Goal: Information Seeking & Learning: Learn about a topic

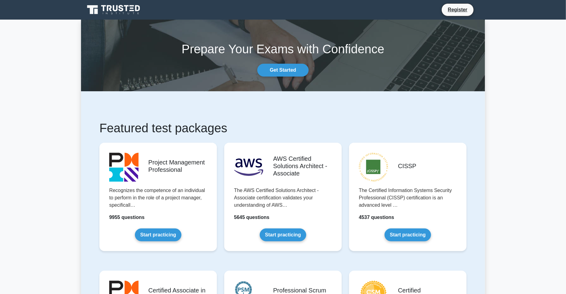
click at [114, 7] on icon at bounding box center [115, 8] width 5 height 6
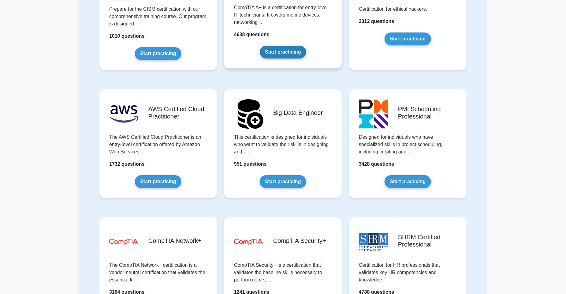
scroll to position [1010, 0]
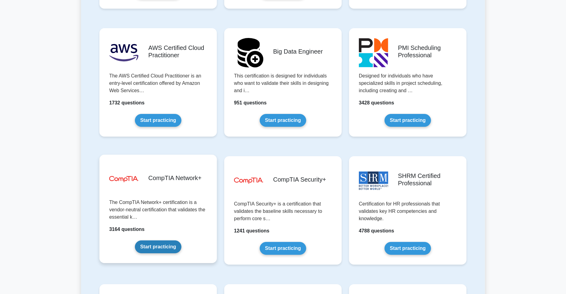
click at [173, 245] on link "Start practicing" at bounding box center [158, 246] width 46 height 13
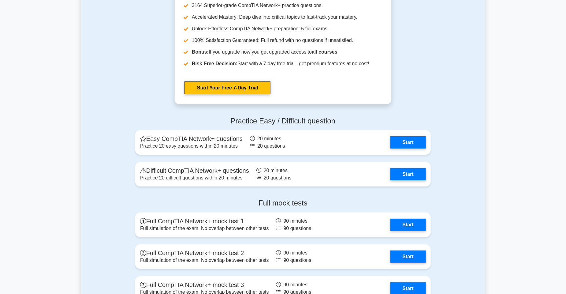
scroll to position [1163, 0]
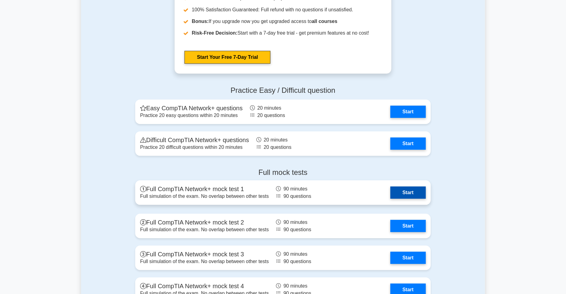
click at [414, 194] on link "Start" at bounding box center [409, 192] width 36 height 12
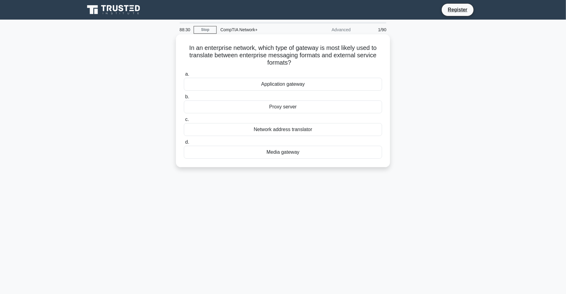
click at [335, 131] on div "Network address translator" at bounding box center [283, 129] width 198 height 13
click at [184, 122] on input "c. Network address translator" at bounding box center [184, 120] width 0 height 4
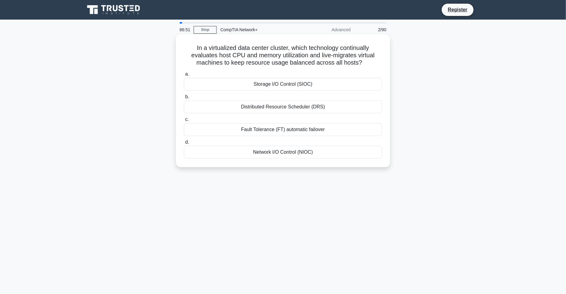
click at [253, 110] on div "Distributed Resource Scheduler (DRS)" at bounding box center [283, 106] width 198 height 13
click at [184, 99] on input "b. Distributed Resource Scheduler (DRS)" at bounding box center [184, 97] width 0 height 4
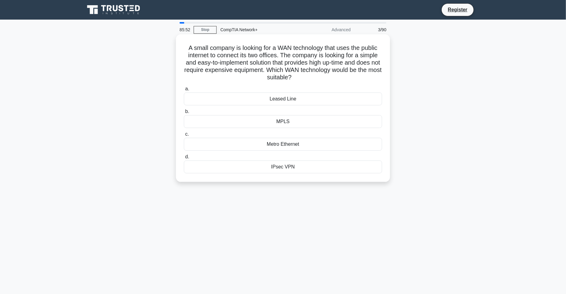
click at [284, 122] on div "MPLS" at bounding box center [283, 121] width 198 height 13
click at [184, 114] on input "b. MPLS" at bounding box center [184, 112] width 0 height 4
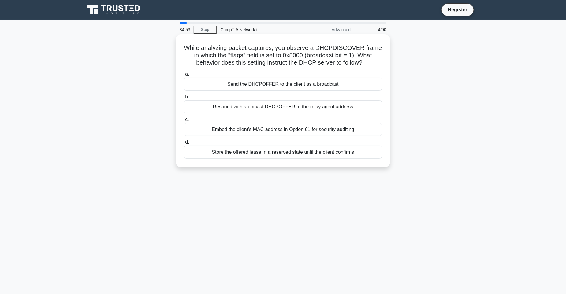
click at [273, 86] on div "Send the DHCPOFFER to the client as a broadcast" at bounding box center [283, 84] width 198 height 13
click at [184, 76] on input "a. Send the DHCPOFFER to the client as a broadcast" at bounding box center [184, 74] width 0 height 4
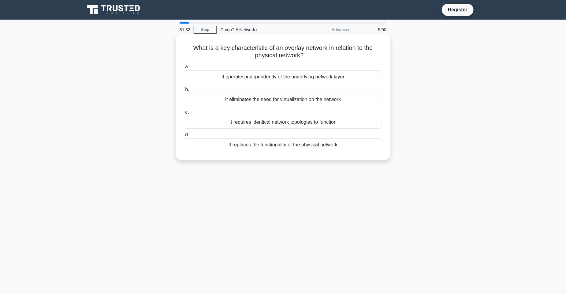
click at [281, 97] on div "It eliminates the need for virtualization on the network" at bounding box center [283, 99] width 198 height 13
click at [184, 92] on input "b. It eliminates the need for virtualization on the network" at bounding box center [184, 90] width 0 height 4
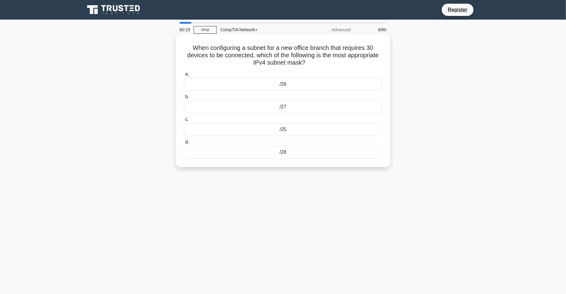
click at [315, 157] on div "/28" at bounding box center [283, 152] width 198 height 13
click at [184, 144] on input "d. /28" at bounding box center [184, 142] width 0 height 4
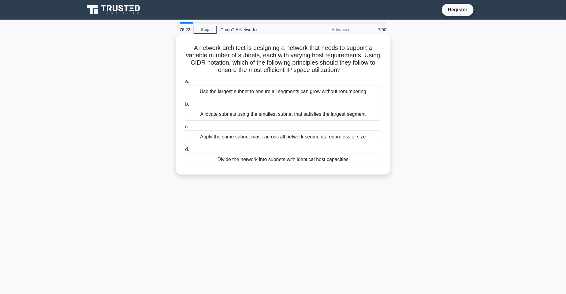
click at [366, 90] on div "Use the largest subnet to ensure all segments can grow without renumbering" at bounding box center [283, 91] width 198 height 13
click at [184, 84] on input "a. Use the largest subnet to ensure all segments can grow without renumbering" at bounding box center [184, 82] width 0 height 4
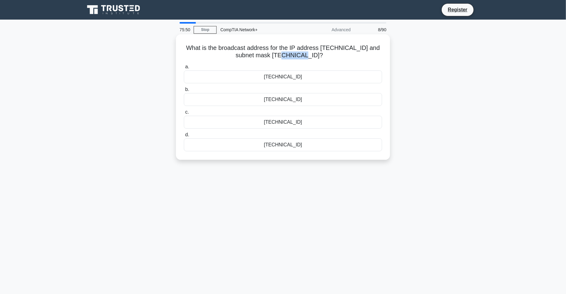
drag, startPoint x: 291, startPoint y: 54, endPoint x: 314, endPoint y: 57, distance: 23.5
click at [314, 57] on h5 "What is the broadcast address for the IP address 10.5.2.15 and subnet mask 255.…" at bounding box center [283, 51] width 200 height 15
click at [323, 57] on icon ".spinner_0XTQ{transform-origin:center;animation:spinner_y6GP .75s linear infini…" at bounding box center [326, 55] width 7 height 7
click at [310, 74] on div "10.5.8.255" at bounding box center [283, 76] width 198 height 13
click at [184, 69] on input "a. 10.5.8.255" at bounding box center [184, 67] width 0 height 4
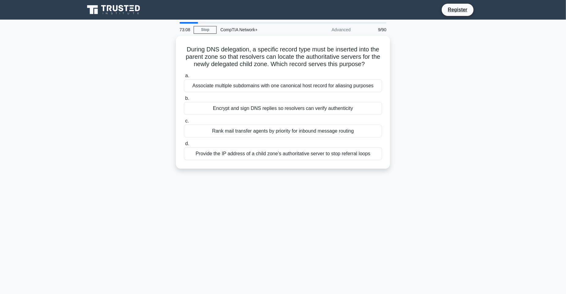
drag, startPoint x: 184, startPoint y: 48, endPoint x: 442, endPoint y: 169, distance: 285.2
click at [442, 169] on div "During DNS delegation, a specific record type must be inserted into the parent …" at bounding box center [283, 106] width 404 height 140
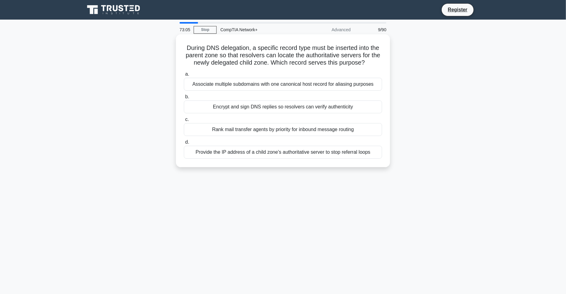
click at [384, 133] on div "c. Rank mail transfer agents by priority for inbound message routing" at bounding box center [283, 126] width 206 height 20
click at [336, 82] on div "Associate multiple subdomains with one canonical host record for aliasing purpo…" at bounding box center [283, 84] width 198 height 13
click at [184, 76] on input "a. Associate multiple subdomains with one canonical host record for aliasing pu…" at bounding box center [184, 74] width 0 height 4
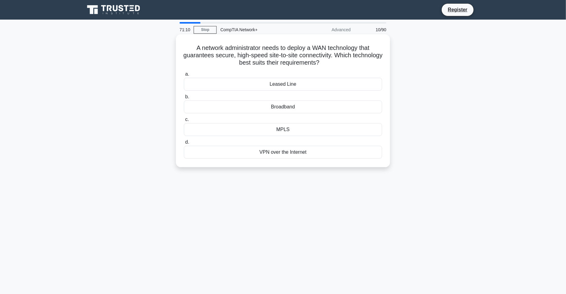
click at [268, 83] on div "Leased Line" at bounding box center [283, 84] width 198 height 13
click at [184, 76] on input "a. Leased Line" at bounding box center [184, 74] width 0 height 4
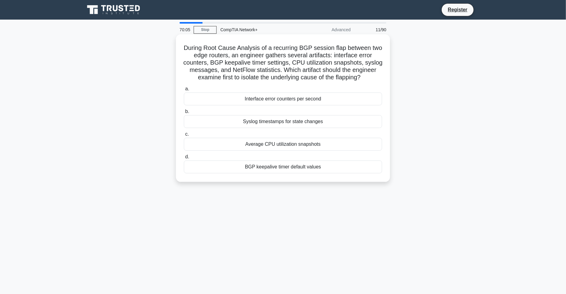
click at [330, 136] on div "a. Interface error counters per second b. Syslog timestamps for state changes c." at bounding box center [283, 129] width 206 height 91
click at [324, 128] on div "Syslog timestamps for state changes" at bounding box center [283, 121] width 198 height 13
click at [184, 114] on input "b. Syslog timestamps for state changes" at bounding box center [184, 112] width 0 height 4
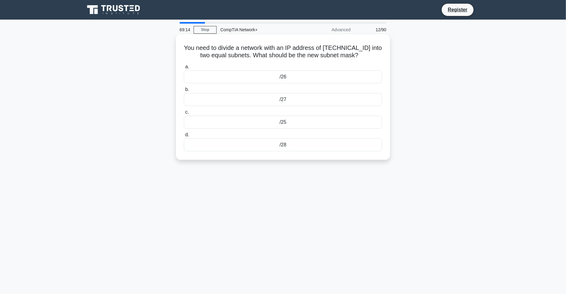
click at [283, 121] on div "/25" at bounding box center [283, 122] width 198 height 13
click at [184, 114] on input "c. /25" at bounding box center [184, 112] width 0 height 4
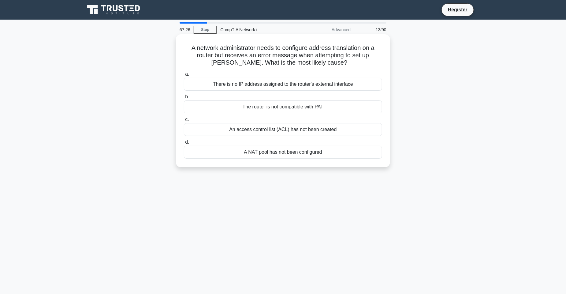
click at [305, 107] on div "The router is not compatible with PAT" at bounding box center [283, 106] width 198 height 13
click at [184, 99] on input "b. The router is not compatible with PAT" at bounding box center [184, 97] width 0 height 4
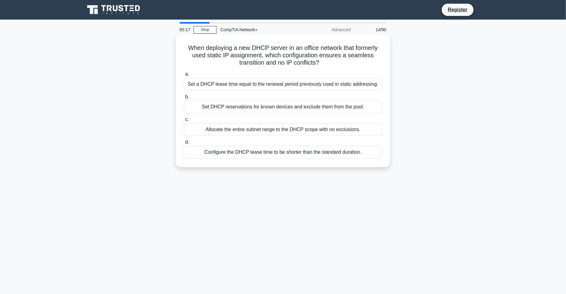
click at [340, 84] on div "Set a DHCP lease time equal to the renewal period previously used in static add…" at bounding box center [283, 84] width 198 height 13
click at [184, 76] on input "a. Set a DHCP lease time equal to the renewal period previously used in static …" at bounding box center [184, 74] width 0 height 4
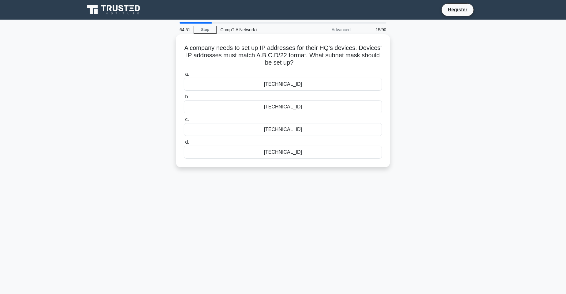
click at [280, 86] on div "255.255.252.0" at bounding box center [283, 84] width 198 height 13
click at [184, 76] on input "a. 255.255.252.0" at bounding box center [184, 74] width 0 height 4
click at [245, 128] on div "SSL/TLS" at bounding box center [283, 129] width 198 height 13
click at [184, 122] on input "c. SSL/TLS" at bounding box center [184, 120] width 0 height 4
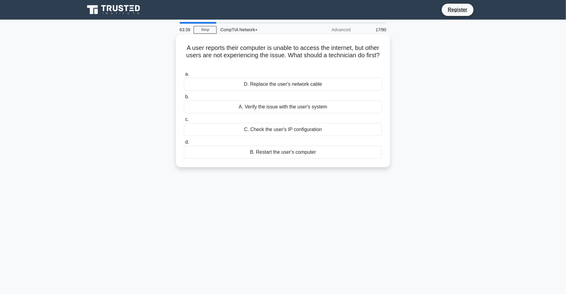
click at [266, 109] on div "A. Verify the issue with the user's system" at bounding box center [283, 106] width 198 height 13
click at [184, 99] on input "b. A. Verify the issue with the user's system" at bounding box center [184, 97] width 0 height 4
click at [279, 83] on div "Application-based virtualization" at bounding box center [283, 84] width 198 height 13
click at [184, 76] on input "a. Application-based virtualization" at bounding box center [184, 74] width 0 height 4
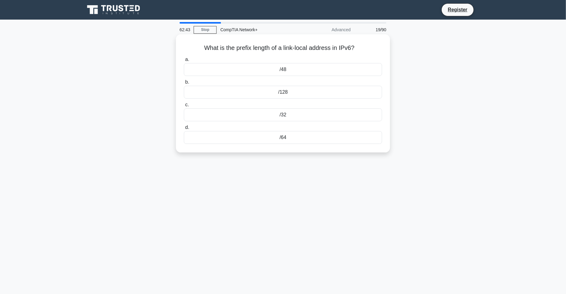
click at [295, 94] on div "/128" at bounding box center [283, 92] width 198 height 13
click at [184, 84] on input "b. /128" at bounding box center [184, 82] width 0 height 4
click at [331, 69] on div "100 m" at bounding box center [283, 69] width 198 height 13
click at [184, 62] on input "a. 100 m" at bounding box center [184, 60] width 0 height 4
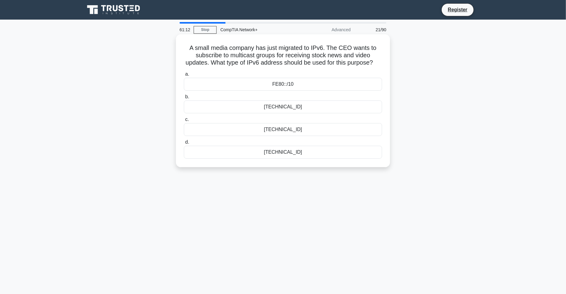
click at [276, 108] on div "2001::/16" at bounding box center [283, 106] width 198 height 13
click at [184, 99] on input "b. 2001::/16" at bounding box center [184, 97] width 0 height 4
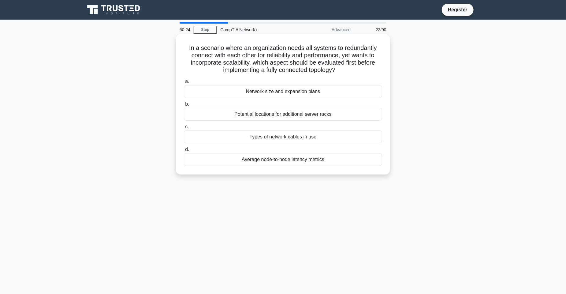
click at [303, 92] on div "Network size and expansion plans" at bounding box center [283, 91] width 198 height 13
click at [184, 84] on input "a. Network size and expansion plans" at bounding box center [184, 82] width 0 height 4
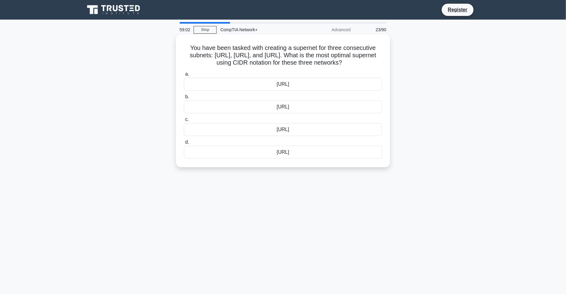
click at [294, 89] on div "172.16.0.0/16" at bounding box center [283, 84] width 198 height 13
click at [184, 76] on input "a. 172.16.0.0/16" at bounding box center [184, 74] width 0 height 4
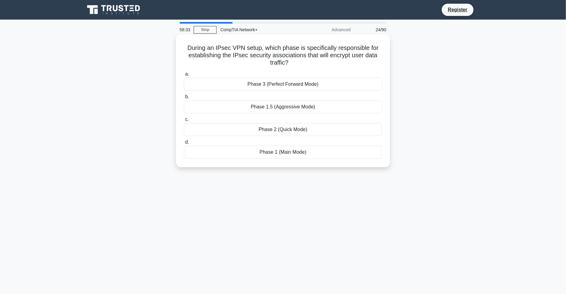
click at [303, 102] on div "Phase 1.5 (Aggressive Mode)" at bounding box center [283, 106] width 198 height 13
click at [184, 99] on input "b. Phase 1.5 (Aggressive Mode)" at bounding box center [184, 97] width 0 height 4
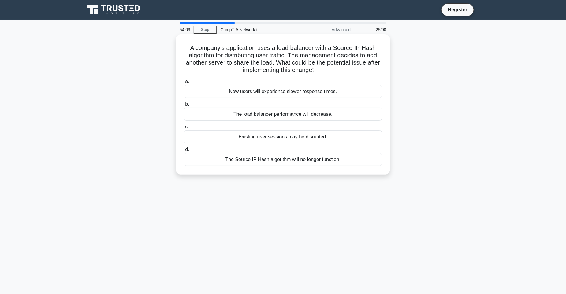
click at [335, 164] on div "The Source IP Hash algorithm will no longer function." at bounding box center [283, 159] width 198 height 13
click at [184, 152] on input "d. The Source IP Hash algorithm will no longer function." at bounding box center [184, 150] width 0 height 4
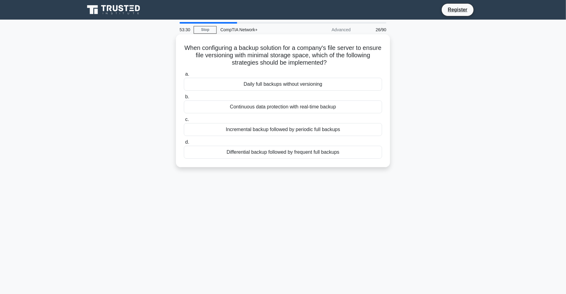
click at [347, 155] on div "Differential backup followed by frequent full backups" at bounding box center [283, 152] width 198 height 13
click at [184, 144] on input "d. Differential backup followed by frequent full backups" at bounding box center [184, 142] width 0 height 4
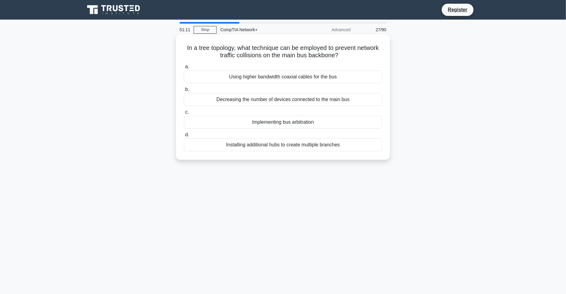
click at [298, 123] on div "Implementing bus arbitration" at bounding box center [283, 122] width 198 height 13
click at [184, 114] on input "c. Implementing bus arbitration" at bounding box center [184, 112] width 0 height 4
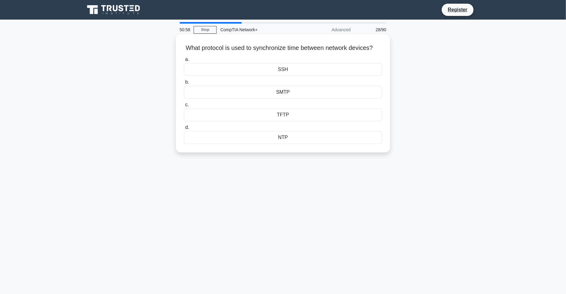
click at [287, 121] on div "TFTP" at bounding box center [283, 114] width 198 height 13
click at [184, 107] on input "c. TFTP" at bounding box center [184, 105] width 0 height 4
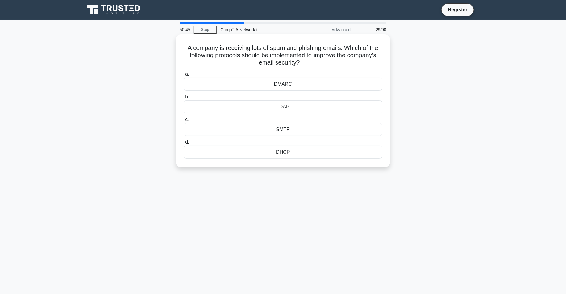
click at [281, 85] on div "DMARC" at bounding box center [283, 84] width 198 height 13
click at [184, 76] on input "a. DMARC" at bounding box center [184, 74] width 0 height 4
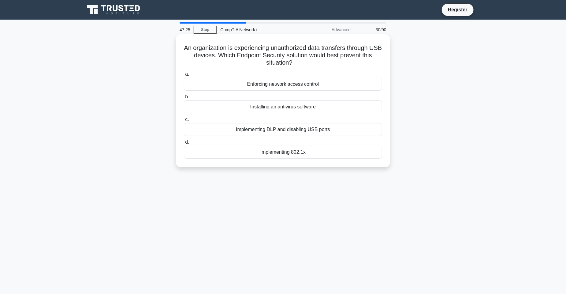
click at [309, 128] on div "Implementing DLP and disabling USB ports" at bounding box center [283, 129] width 198 height 13
click at [184, 122] on input "c. Implementing DLP and disabling USB ports" at bounding box center [184, 120] width 0 height 4
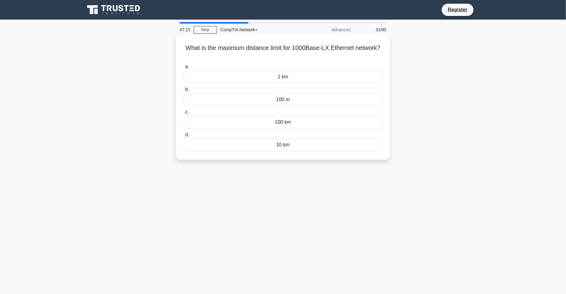
click at [310, 149] on div "10 km" at bounding box center [283, 144] width 198 height 13
click at [184, 137] on input "d. 10 km" at bounding box center [184, 135] width 0 height 4
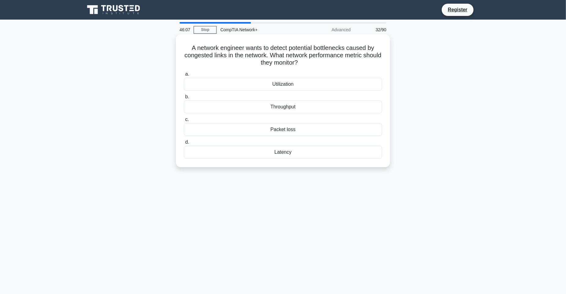
click at [298, 153] on div "Latency" at bounding box center [283, 152] width 198 height 13
click at [184, 144] on input "d. Latency" at bounding box center [184, 142] width 0 height 4
click at [321, 110] on div "RDP" at bounding box center [283, 106] width 198 height 13
click at [184, 99] on input "b. RDP" at bounding box center [184, 97] width 0 height 4
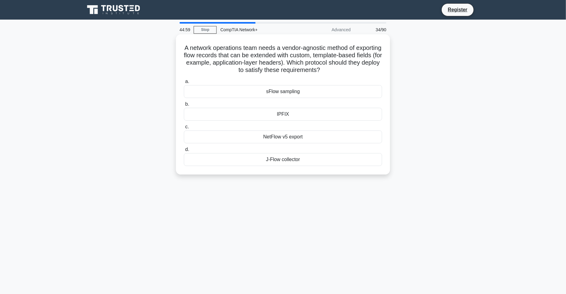
click at [316, 135] on div "NetFlow v5 export" at bounding box center [283, 136] width 198 height 13
click at [184, 129] on input "c. NetFlow v5 export" at bounding box center [184, 127] width 0 height 4
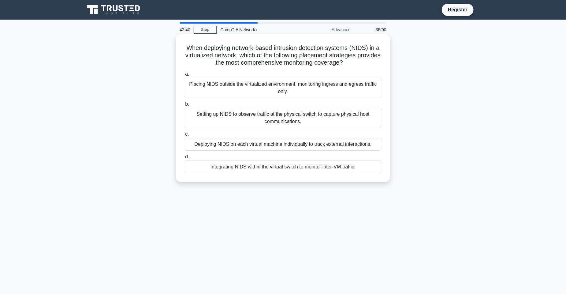
drag, startPoint x: 302, startPoint y: 169, endPoint x: 301, endPoint y: 155, distance: 14.4
click at [304, 164] on div "Integrating NIDS within the virtual switch to monitor inter-VM traffic." at bounding box center [283, 166] width 198 height 13
click at [372, 164] on div "Integrating NIDS within the virtual switch to monitor inter-VM traffic." at bounding box center [283, 166] width 198 height 13
click at [184, 159] on input "d. Integrating NIDS within the virtual switch to monitor inter-VM traffic." at bounding box center [184, 157] width 0 height 4
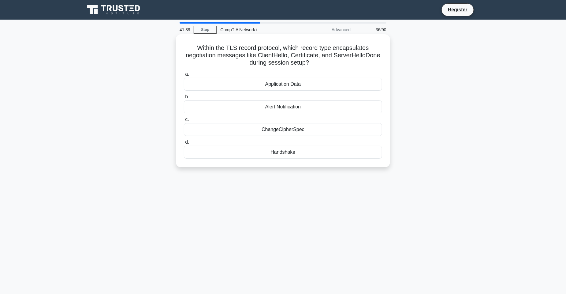
click at [334, 148] on div "Handshake" at bounding box center [283, 152] width 198 height 13
click at [184, 144] on input "d. Handshake" at bounding box center [184, 142] width 0 height 4
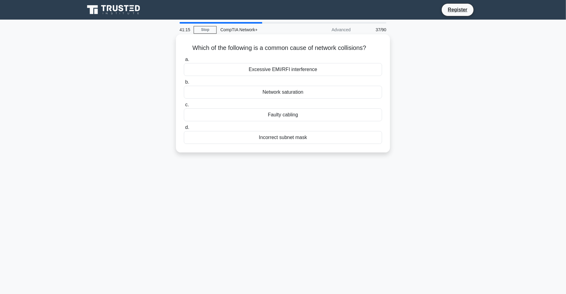
click at [324, 141] on div "Incorrect subnet mask" at bounding box center [283, 137] width 198 height 13
click at [184, 129] on input "d. Incorrect subnet mask" at bounding box center [184, 127] width 0 height 4
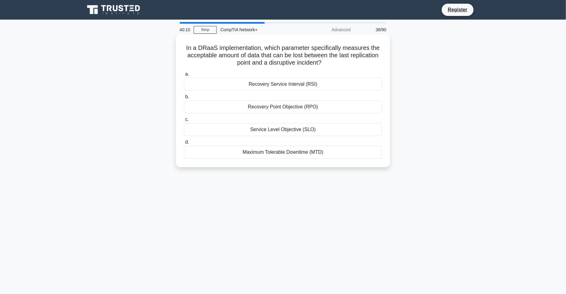
click at [340, 154] on div "Maximum Tolerable Downtime (MTD)" at bounding box center [283, 152] width 198 height 13
click at [184, 144] on input "d. Maximum Tolerable Downtime (MTD)" at bounding box center [184, 142] width 0 height 4
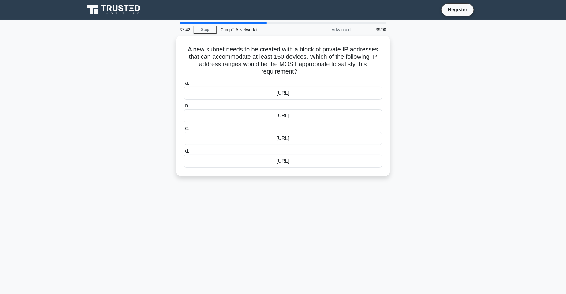
click at [78, 140] on main "37:42 Stop CompTIA Network+ Advanced 39/90 A new subnet needs to be created wit…" at bounding box center [283, 175] width 566 height 311
click at [287, 113] on div "10.230.100.0/26" at bounding box center [283, 114] width 198 height 13
click at [184, 106] on input "b. 10.230.100.0/26" at bounding box center [184, 104] width 0 height 4
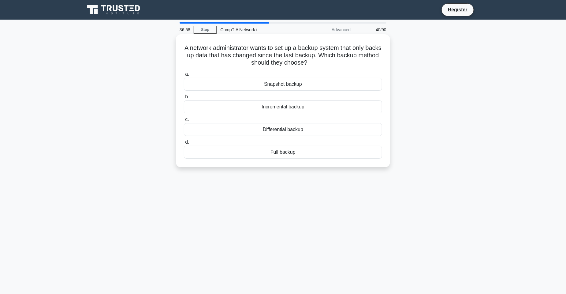
click at [347, 105] on div "Incremental backup" at bounding box center [283, 106] width 198 height 13
click at [184, 99] on input "b. Incremental backup" at bounding box center [184, 97] width 0 height 4
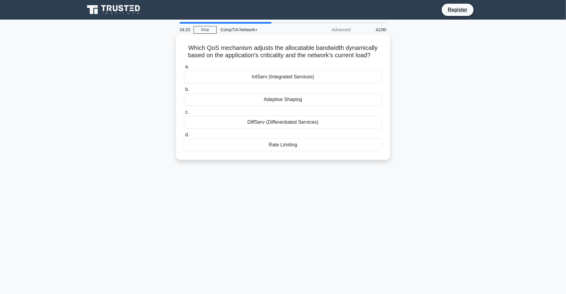
click at [308, 145] on div "Rate Limiting" at bounding box center [283, 144] width 198 height 13
click at [184, 137] on input "d. Rate Limiting" at bounding box center [184, 135] width 0 height 4
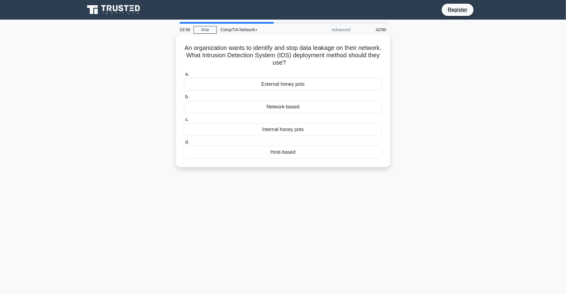
click at [299, 132] on div "Internal honey pots" at bounding box center [283, 129] width 198 height 13
click at [184, 122] on input "c. Internal honey pots" at bounding box center [184, 120] width 0 height 4
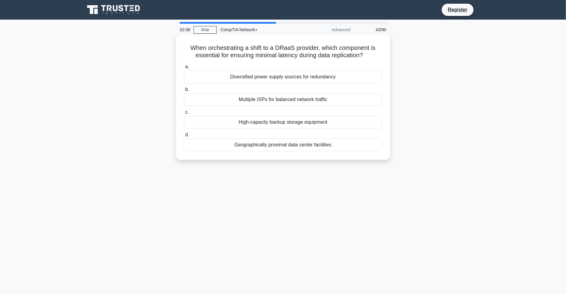
click at [299, 96] on div "Multiple ISPs for balanced network traffic" at bounding box center [283, 99] width 198 height 13
click at [184, 92] on input "b. Multiple ISPs for balanced network traffic" at bounding box center [184, 90] width 0 height 4
click at [276, 101] on div "Committed Information Rate" at bounding box center [283, 99] width 198 height 13
click at [184, 92] on input "b. Committed Information Rate" at bounding box center [184, 90] width 0 height 4
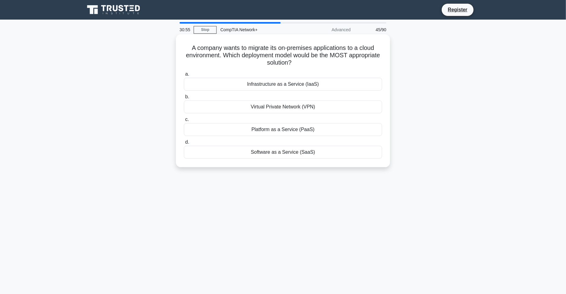
click at [306, 130] on div "Platform as a Service (PaaS)" at bounding box center [283, 129] width 198 height 13
click at [184, 122] on input "c. Platform as a Service (PaaS)" at bounding box center [184, 120] width 0 height 4
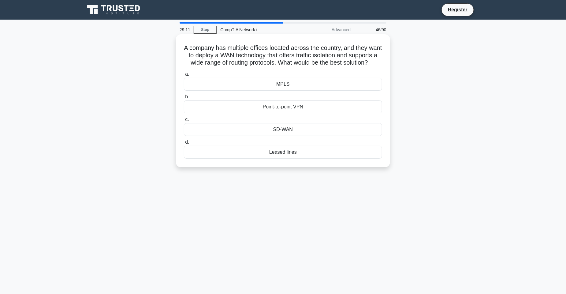
click at [270, 159] on div "Leased lines" at bounding box center [283, 152] width 198 height 13
click at [184, 144] on input "d. Leased lines" at bounding box center [184, 142] width 0 height 4
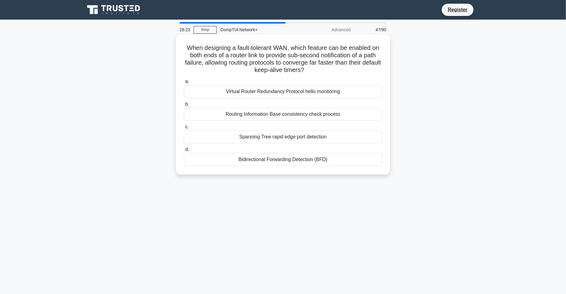
click at [324, 158] on div "Bidirectional Forwarding Detection (BFD)" at bounding box center [283, 159] width 198 height 13
click at [184, 152] on input "d. Bidirectional Forwarding Detection (BFD)" at bounding box center [184, 150] width 0 height 4
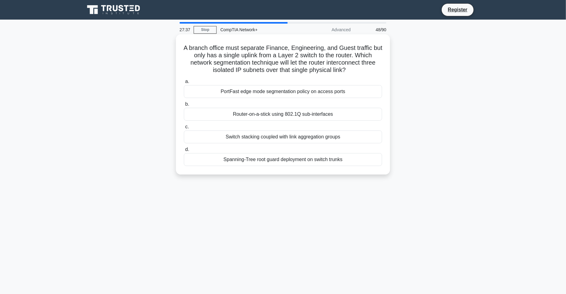
click at [256, 138] on div "Switch stacking coupled with link aggregation groups" at bounding box center [283, 136] width 198 height 13
click at [184, 129] on input "c. Switch stacking coupled with link aggregation groups" at bounding box center [184, 127] width 0 height 4
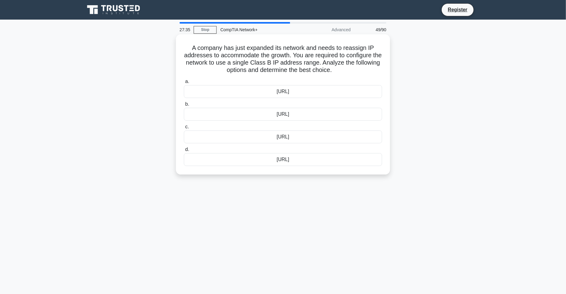
click at [299, 118] on div "169.254.0.0/16" at bounding box center [283, 114] width 198 height 13
click at [184, 106] on input "b. 169.254.0.0/16" at bounding box center [184, 104] width 0 height 4
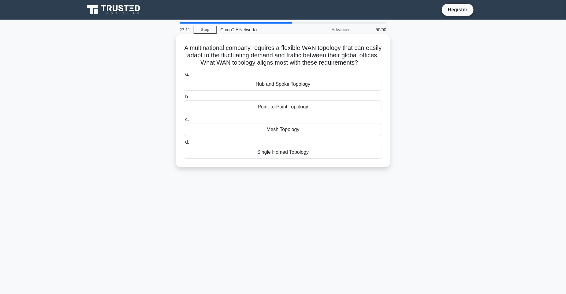
click at [308, 126] on div "Mesh Topology" at bounding box center [283, 129] width 198 height 13
click at [184, 122] on input "c. Mesh Topology" at bounding box center [184, 120] width 0 height 4
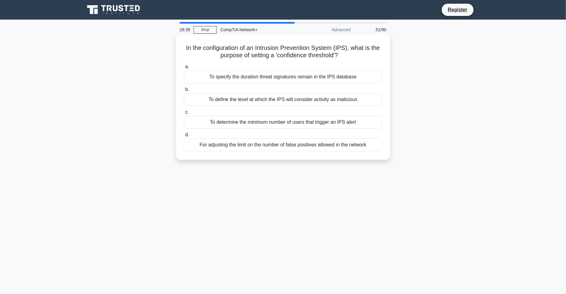
click at [312, 148] on div "For adjusting the limit on the number of false positives allowed in the network" at bounding box center [283, 144] width 198 height 13
click at [184, 137] on input "d. For adjusting the limit on the number of false positives allowed in the netw…" at bounding box center [184, 135] width 0 height 4
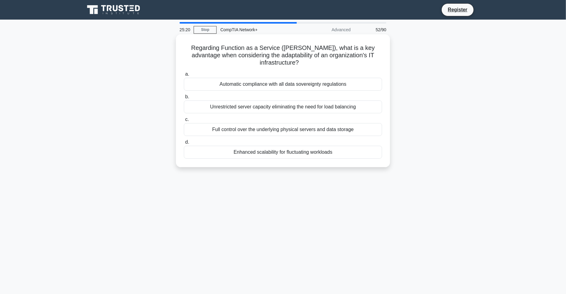
click at [324, 147] on div "Enhanced scalability for fluctuating workloads" at bounding box center [283, 152] width 198 height 13
click at [184, 144] on input "d. Enhanced scalability for fluctuating workloads" at bounding box center [184, 142] width 0 height 4
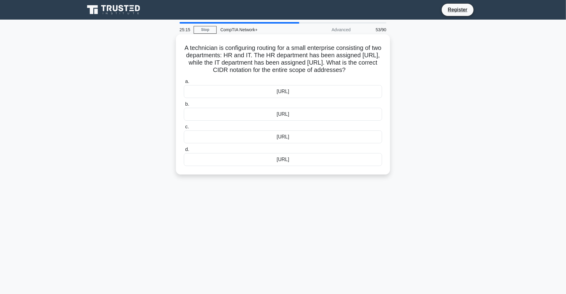
click at [317, 114] on div "172.20.0.0/23" at bounding box center [283, 114] width 198 height 13
click at [184, 106] on input "b. 172.20.0.0/23" at bounding box center [184, 104] width 0 height 4
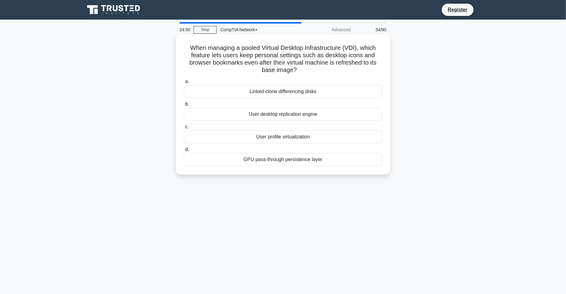
click at [342, 140] on div "User profile virtualization" at bounding box center [283, 136] width 198 height 13
click at [184, 129] on input "c. User profile virtualization" at bounding box center [184, 127] width 0 height 4
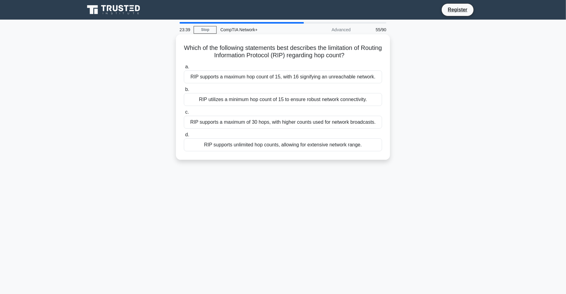
click at [338, 122] on div "RIP supports a maximum of 30 hops, with higher counts used for network broadcas…" at bounding box center [283, 122] width 198 height 13
click at [184, 114] on input "c. RIP supports a maximum of 30 hops, with higher counts used for network broad…" at bounding box center [184, 112] width 0 height 4
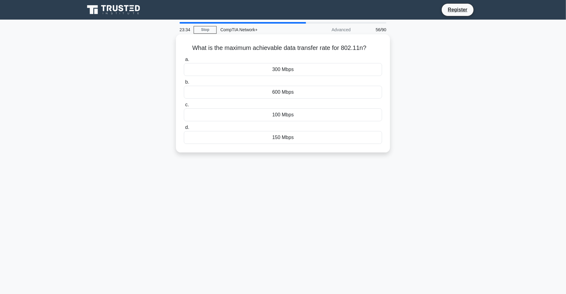
click at [310, 71] on div "300 Mbps" at bounding box center [283, 69] width 198 height 13
click at [184, 62] on input "a. 300 Mbps" at bounding box center [184, 60] width 0 height 4
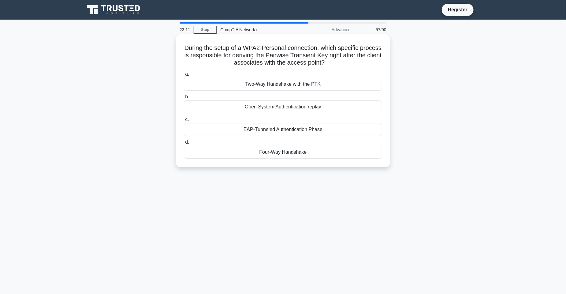
click at [333, 117] on label "c. EAP-Tunneled Authentication Phase" at bounding box center [283, 126] width 198 height 20
click at [184, 118] on input "c. EAP-Tunneled Authentication Phase" at bounding box center [184, 120] width 0 height 4
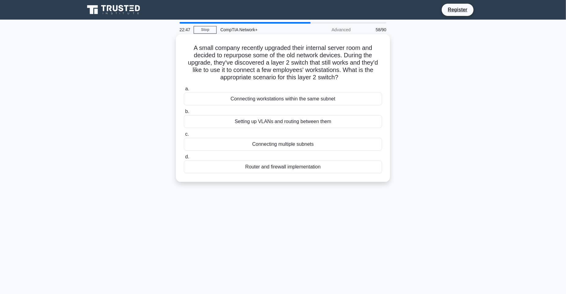
click at [304, 122] on div "Setting up VLANs and routing between them" at bounding box center [283, 121] width 198 height 13
click at [184, 114] on input "b. Setting up VLANs and routing between them" at bounding box center [184, 112] width 0 height 4
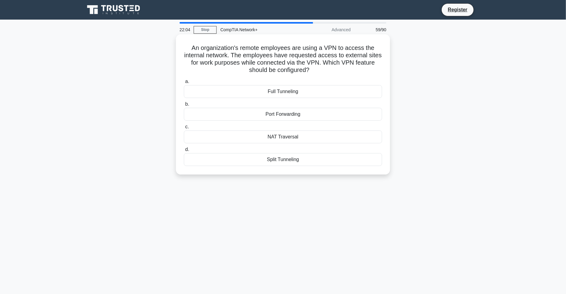
click at [370, 119] on div "Port Forwarding" at bounding box center [283, 114] width 198 height 13
click at [184, 106] on input "b. Port Forwarding" at bounding box center [184, 104] width 0 height 4
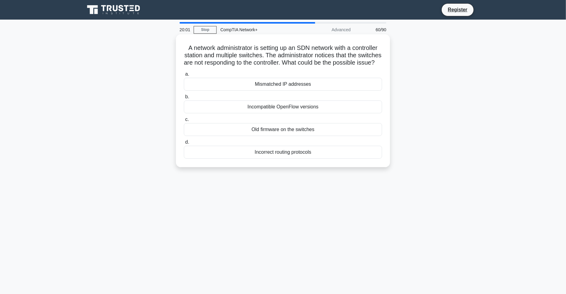
click at [291, 135] on div "Old firmware on the switches" at bounding box center [283, 129] width 198 height 13
click at [184, 122] on input "c. Old firmware on the switches" at bounding box center [184, 120] width 0 height 4
click at [306, 107] on div "PBKDF2 with HMAC-SHA1" at bounding box center [283, 106] width 198 height 13
click at [184, 99] on input "b. PBKDF2 with HMAC-SHA1" at bounding box center [184, 97] width 0 height 4
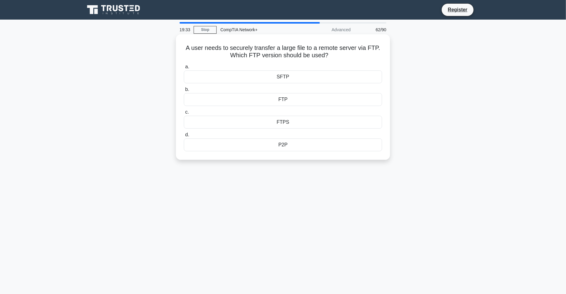
click at [327, 122] on div "FTPS" at bounding box center [283, 122] width 198 height 13
click at [184, 114] on input "c. FTPS" at bounding box center [184, 112] width 0 height 4
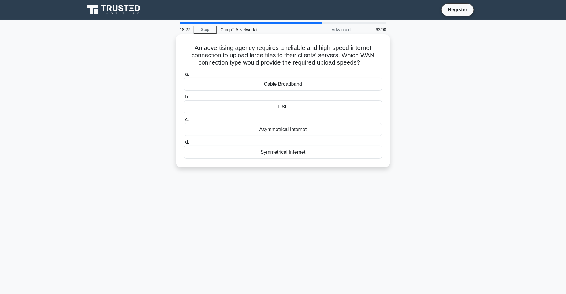
click at [337, 83] on div "Cable Broadband" at bounding box center [283, 84] width 198 height 13
click at [184, 76] on input "a. Cable Broadband" at bounding box center [184, 74] width 0 height 4
click at [297, 91] on div "Linear bus topology" at bounding box center [283, 84] width 198 height 13
click at [184, 76] on input "a. Linear bus topology" at bounding box center [184, 74] width 0 height 4
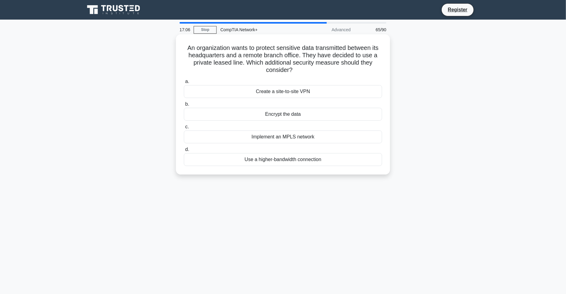
click at [314, 119] on div "Encrypt the data" at bounding box center [283, 114] width 198 height 13
click at [184, 106] on input "b. Encrypt the data" at bounding box center [184, 104] width 0 height 4
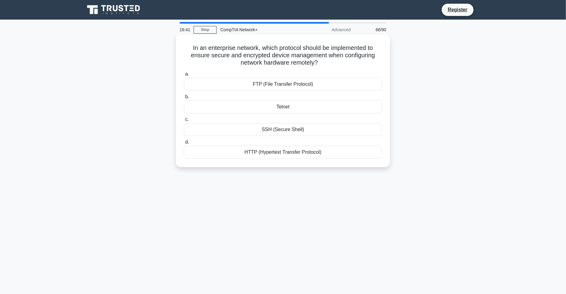
click at [313, 108] on div "Telnet" at bounding box center [283, 106] width 198 height 13
click at [184, 99] on input "b. Telnet" at bounding box center [184, 97] width 0 height 4
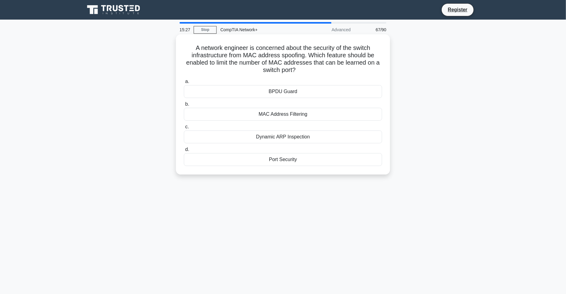
click at [312, 112] on div "MAC Address Filtering" at bounding box center [283, 114] width 198 height 13
click at [184, 106] on input "b. MAC Address Filtering" at bounding box center [184, 104] width 0 height 4
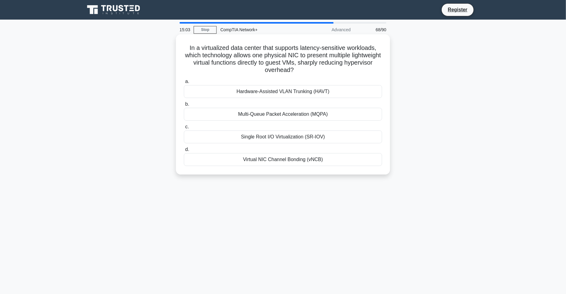
click at [295, 116] on div "Multi-Queue Packet Acceleration (MQPA)" at bounding box center [283, 114] width 198 height 13
click at [184, 106] on input "b. Multi-Queue Packet Acceleration (MQPA)" at bounding box center [184, 104] width 0 height 4
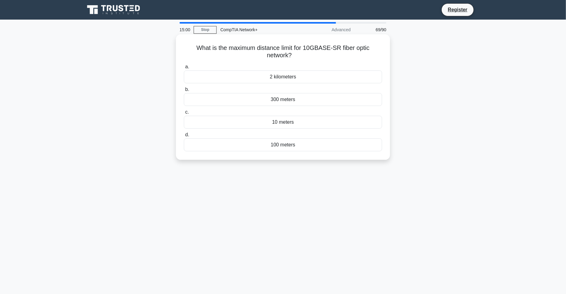
click at [294, 120] on div "10 meters" at bounding box center [283, 122] width 198 height 13
click at [184, 114] on input "c. 10 meters" at bounding box center [184, 112] width 0 height 4
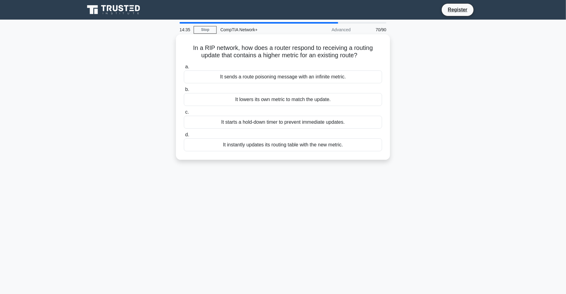
click at [351, 139] on div "It instantly updates its routing table with the new metric." at bounding box center [283, 144] width 198 height 13
click at [184, 137] on input "d. It instantly updates its routing table with the new metric." at bounding box center [184, 135] width 0 height 4
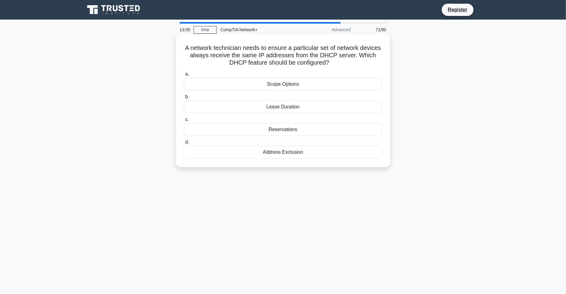
click at [346, 155] on div "Address Exclusion" at bounding box center [283, 152] width 198 height 13
click at [184, 144] on input "d. Address Exclusion" at bounding box center [184, 142] width 0 height 4
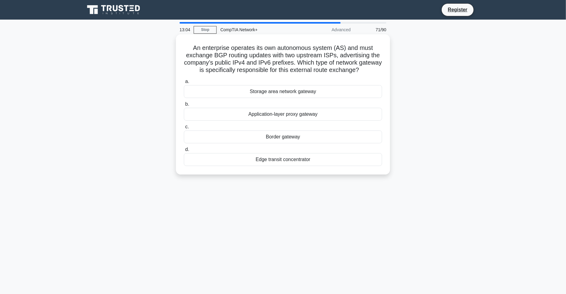
click at [335, 128] on label "c. Border gateway" at bounding box center [283, 133] width 198 height 20
click at [184, 128] on input "c. Border gateway" at bounding box center [184, 127] width 0 height 4
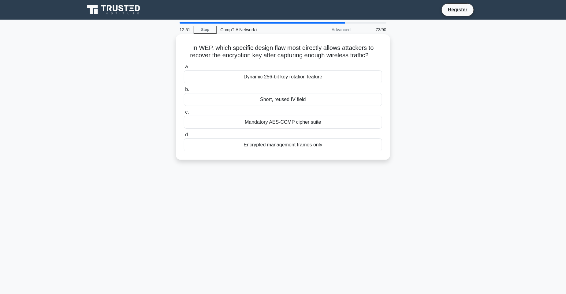
click at [258, 97] on div "Short, reused IV field" at bounding box center [283, 99] width 198 height 13
click at [184, 92] on input "b. Short, reused IV field" at bounding box center [184, 90] width 0 height 4
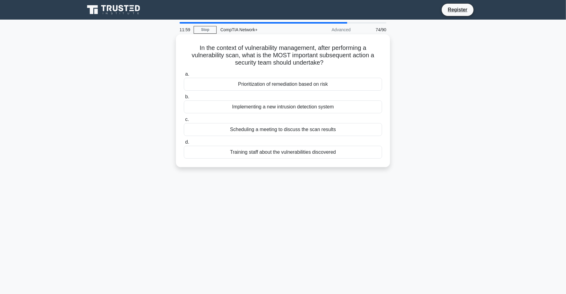
click at [335, 89] on div "Prioritization of remediation based on risk" at bounding box center [283, 84] width 198 height 13
click at [184, 76] on input "a. Prioritization of remediation based on risk" at bounding box center [184, 74] width 0 height 4
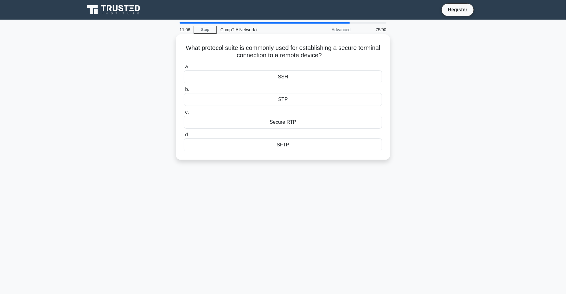
click at [295, 74] on div "SSH" at bounding box center [283, 76] width 198 height 13
click at [184, 69] on input "a. SSH" at bounding box center [184, 67] width 0 height 4
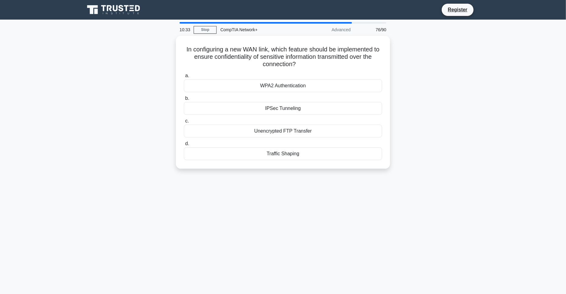
drag, startPoint x: 472, startPoint y: 81, endPoint x: 473, endPoint y: 77, distance: 4.7
drag, startPoint x: 473, startPoint y: 77, endPoint x: 487, endPoint y: 104, distance: 30.7
click at [487, 104] on main "10:32 Stop CompTIA Network+ Advanced 76/90 In configuring a new WAN link, which…" at bounding box center [283, 175] width 566 height 311
click at [264, 85] on div "WPA2 Authentication" at bounding box center [283, 84] width 198 height 13
click at [184, 76] on input "a. WPA2 Authentication" at bounding box center [184, 74] width 0 height 4
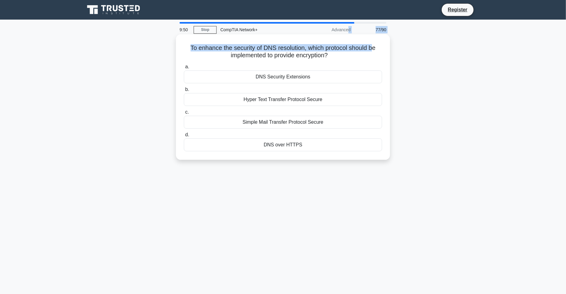
drag, startPoint x: 332, startPoint y: 31, endPoint x: 374, endPoint y: 39, distance: 42.6
click at [374, 39] on div "9:50 Stop CompTIA Network+ Advanced 77/90 To enhance the security of DNS resolu…" at bounding box center [283, 175] width 404 height 306
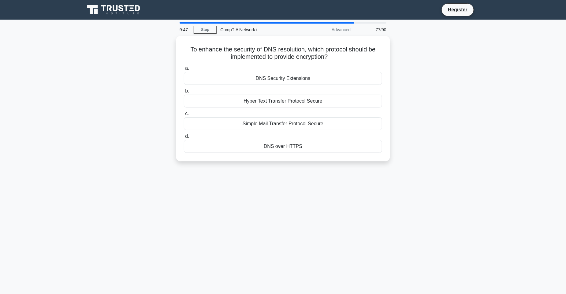
click at [423, 65] on div "To enhance the security of DNS resolution, which protocol should be implemented…" at bounding box center [283, 102] width 404 height 133
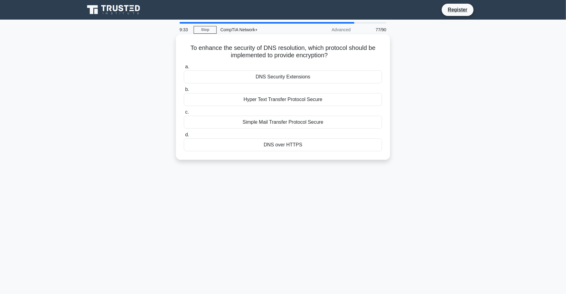
click at [304, 77] on div "DNS Security Extensions" at bounding box center [283, 76] width 198 height 13
click at [184, 69] on input "a. DNS Security Extensions" at bounding box center [184, 67] width 0 height 4
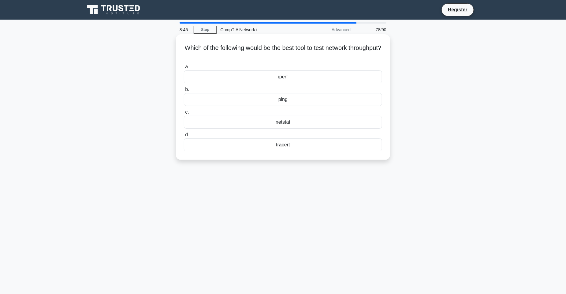
click at [291, 99] on div "ping" at bounding box center [283, 99] width 198 height 13
click at [184, 92] on input "b. ping" at bounding box center [184, 90] width 0 height 4
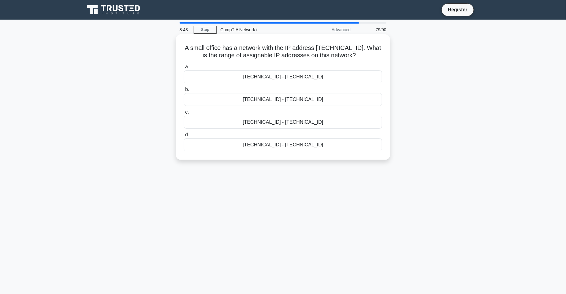
click at [351, 108] on label "c. 192.168.100.129 - 192.168.100.158" at bounding box center [283, 118] width 198 height 20
click at [184, 110] on input "c. 192.168.100.129 - 192.168.100.158" at bounding box center [184, 112] width 0 height 4
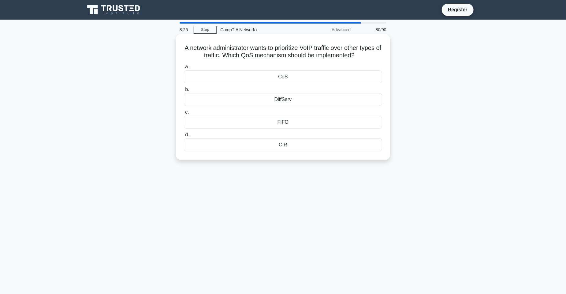
click at [311, 144] on div "CIR" at bounding box center [283, 144] width 198 height 13
click at [184, 137] on input "d. CIR" at bounding box center [184, 135] width 0 height 4
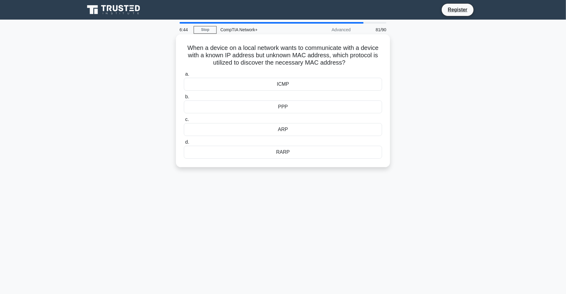
click at [317, 129] on div "ARP" at bounding box center [283, 129] width 198 height 13
click at [184, 122] on input "c. ARP" at bounding box center [184, 120] width 0 height 4
click at [320, 155] on div "4G LTE" at bounding box center [283, 152] width 198 height 13
click at [184, 144] on input "d. 4G LTE" at bounding box center [184, 142] width 0 height 4
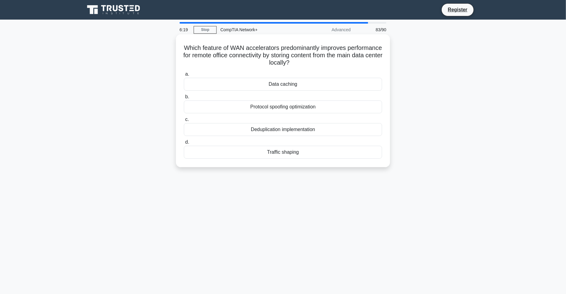
click at [331, 109] on div "Protocol spoofing optimization" at bounding box center [283, 106] width 198 height 13
click at [184, 99] on input "b. Protocol spoofing optimization" at bounding box center [184, 97] width 0 height 4
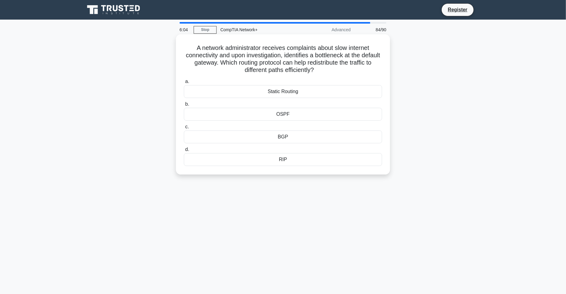
click at [300, 162] on div "RIP" at bounding box center [283, 159] width 198 height 13
click at [184, 152] on input "d. RIP" at bounding box center [184, 150] width 0 height 4
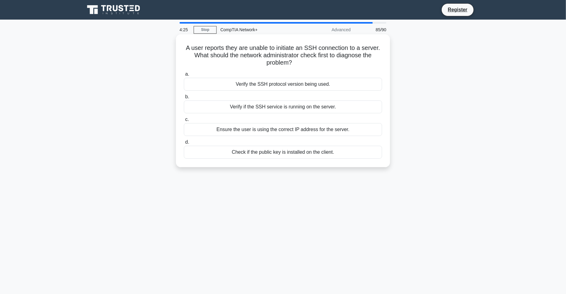
click at [245, 105] on div "Verify if the SSH service is running on the server." at bounding box center [283, 106] width 198 height 13
click at [184, 99] on input "b. Verify if the SSH service is running on the server." at bounding box center [184, 97] width 0 height 4
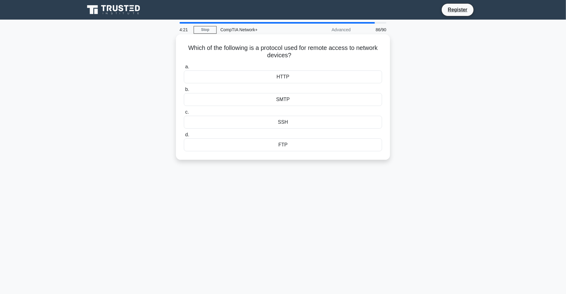
click at [294, 98] on div "SMTP" at bounding box center [283, 99] width 198 height 13
click at [184, 92] on input "b. SMTP" at bounding box center [184, 90] width 0 height 4
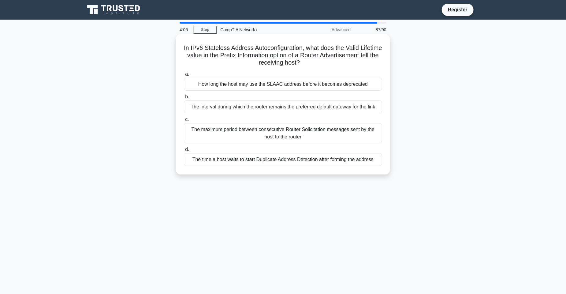
click at [233, 127] on div "The maximum period between consecutive Router Solicitation messages sent by the…" at bounding box center [283, 133] width 198 height 20
click at [184, 122] on input "c. The maximum period between consecutive Router Solicitation messages sent by …" at bounding box center [184, 120] width 0 height 4
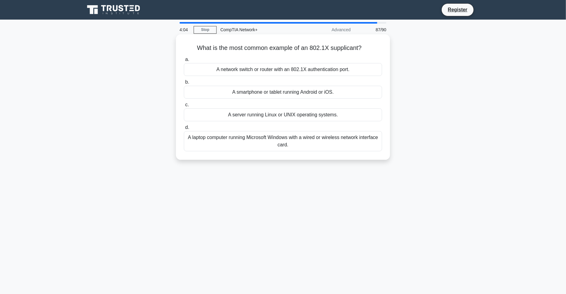
click at [265, 116] on div "A server running Linux or UNIX operating systems." at bounding box center [283, 114] width 198 height 13
click at [184, 107] on input "c. A server running Linux or UNIX operating systems." at bounding box center [184, 105] width 0 height 4
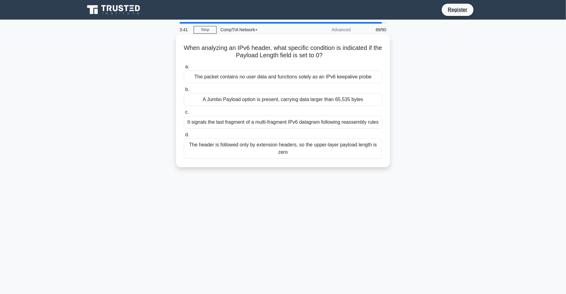
drag, startPoint x: 275, startPoint y: 136, endPoint x: 184, endPoint y: 147, distance: 92.4
click at [228, 129] on div "a. The packet contains no user data and functions solely as an IPv6 keepalive p…" at bounding box center [283, 111] width 206 height 98
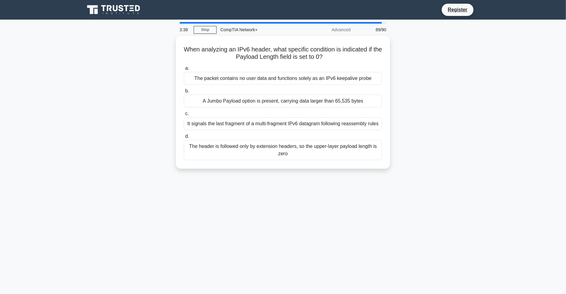
click at [216, 174] on div "When analyzing an IPv6 header, what specific condition is indicated if the Payl…" at bounding box center [283, 106] width 404 height 140
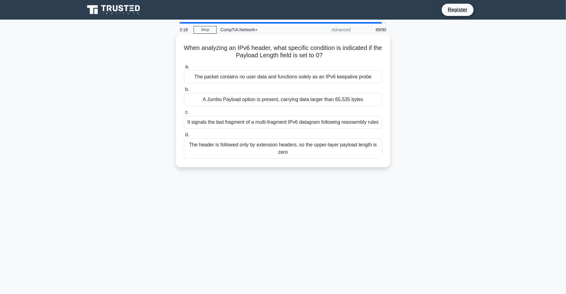
click at [340, 149] on div "The header is followed only by extension headers, so the upper-layer payload le…" at bounding box center [283, 148] width 198 height 20
click at [184, 137] on input "d. The header is followed only by extension headers, so the upper-layer payload…" at bounding box center [184, 135] width 0 height 4
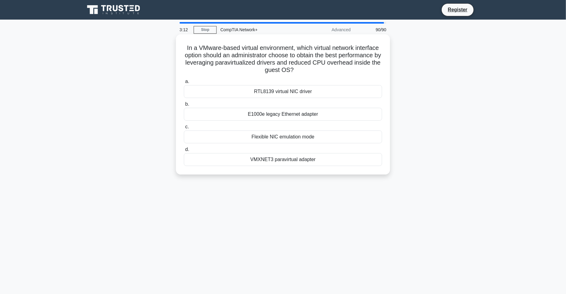
click at [282, 140] on div "Flexible NIC emulation mode" at bounding box center [283, 136] width 198 height 13
click at [184, 129] on input "c. Flexible NIC emulation mode" at bounding box center [184, 127] width 0 height 4
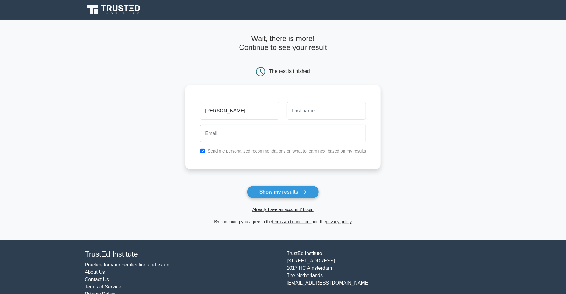
type input "ayush"
click at [247, 185] on button "Show my results" at bounding box center [283, 191] width 72 height 13
click at [318, 112] on input "text" at bounding box center [326, 111] width 79 height 18
type input "awat"
click at [247, 185] on button "Show my results" at bounding box center [283, 191] width 72 height 13
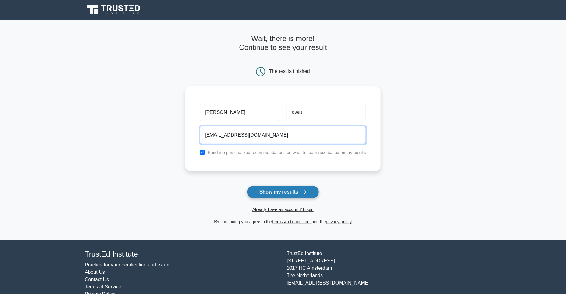
type input "arcellisback@gmail.com"
click at [299, 191] on button "Show my results" at bounding box center [283, 191] width 72 height 13
